Goal: Transaction & Acquisition: Book appointment/travel/reservation

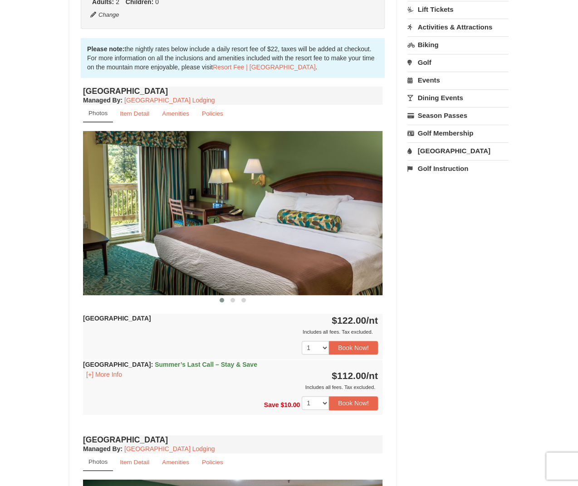
scroll to position [255, 0]
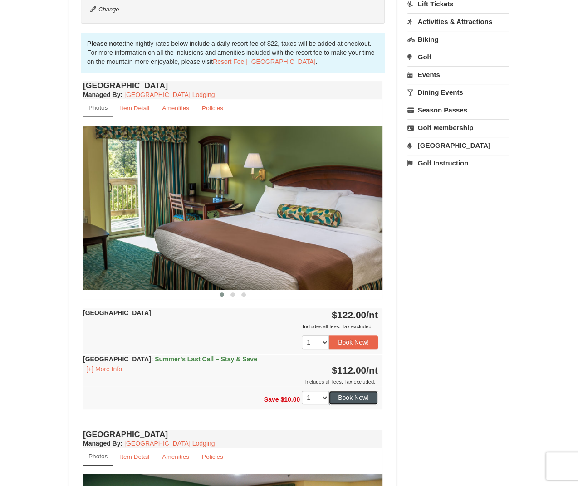
click at [348, 388] on button "Book Now!" at bounding box center [353, 398] width 49 height 14
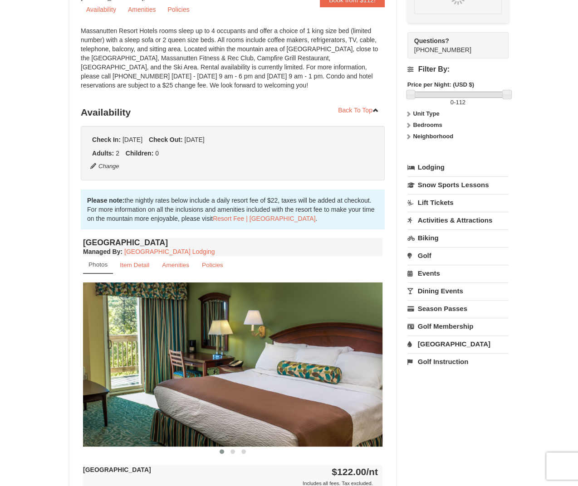
scroll to position [79, 0]
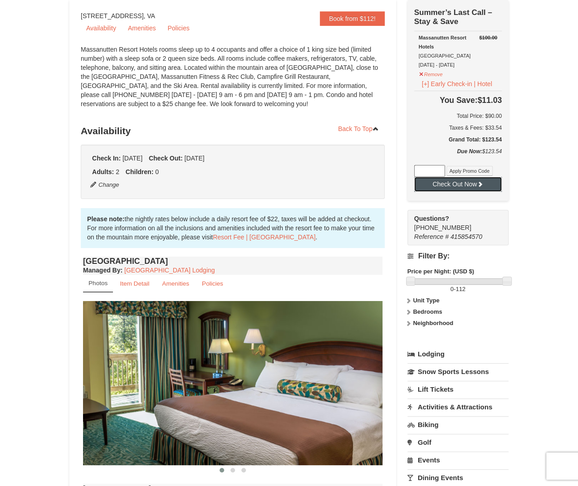
click at [462, 184] on button "Check Out Now" at bounding box center [458, 184] width 88 height 15
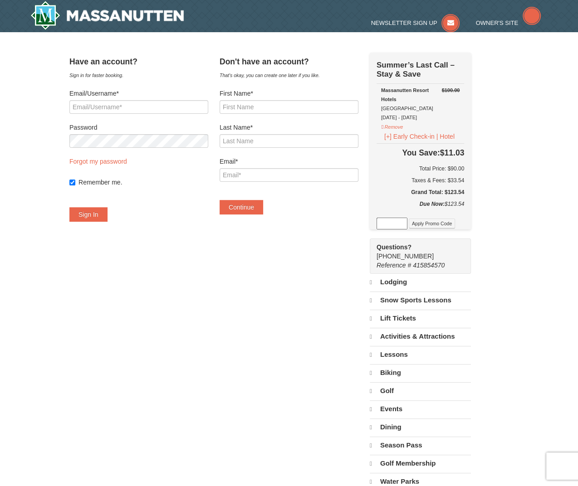
select select "9"
